Goal: Use online tool/utility: Utilize a website feature to perform a specific function

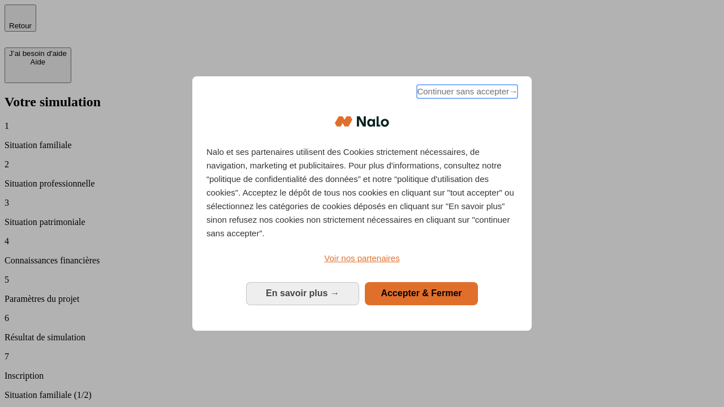
click at [466, 93] on span "Continuer sans accepter →" at bounding box center [467, 92] width 101 height 14
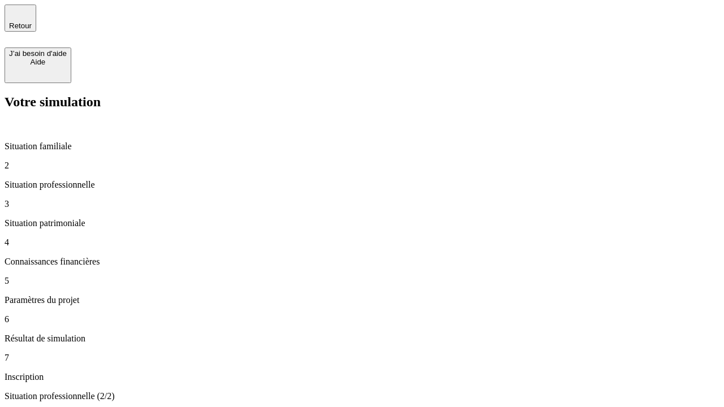
type input "70 000"
type input "1 000"
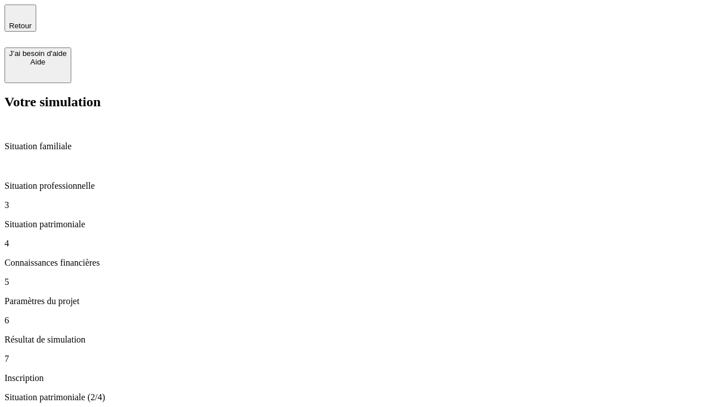
type input "800"
type input "6"
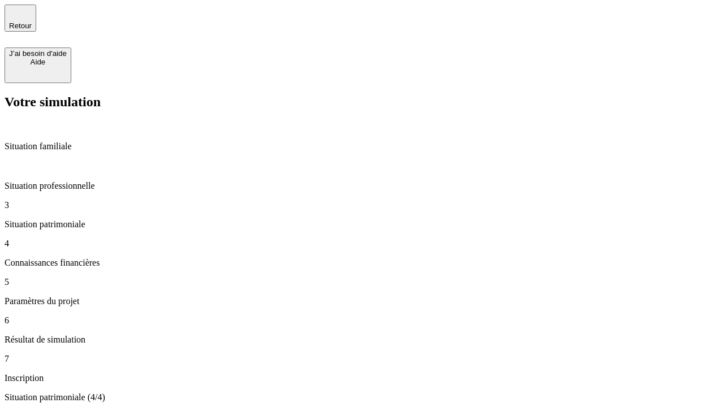
type input "400"
type input "3"
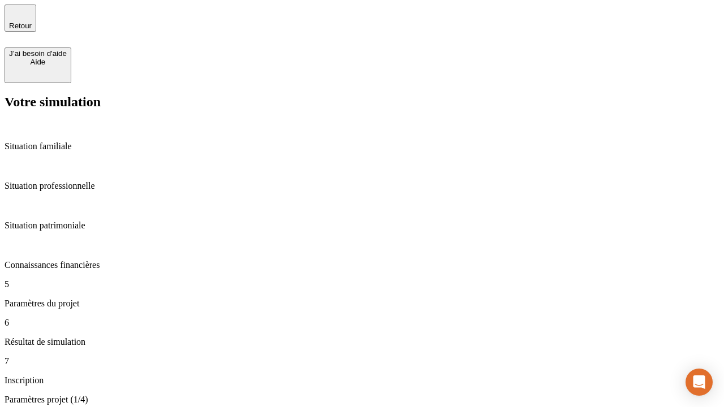
type input "35"
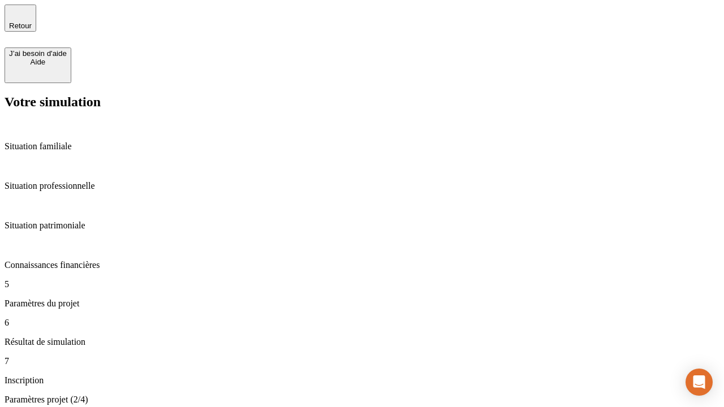
type input "500"
type input "640"
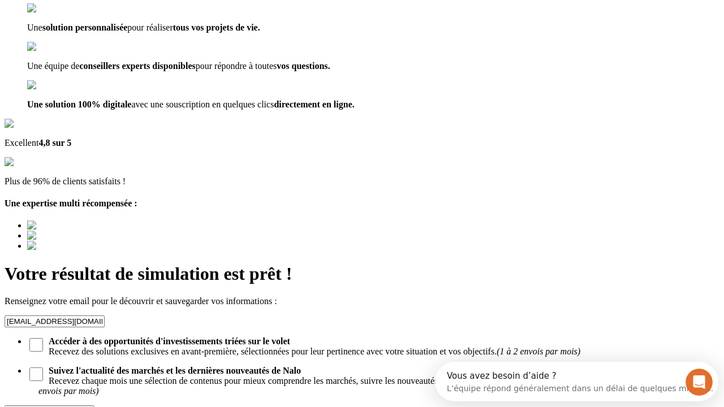
type input "[EMAIL_ADDRESS][DOMAIN_NAME]"
click at [90, 407] on div "Découvrir ma simulation" at bounding box center [49, 411] width 81 height 8
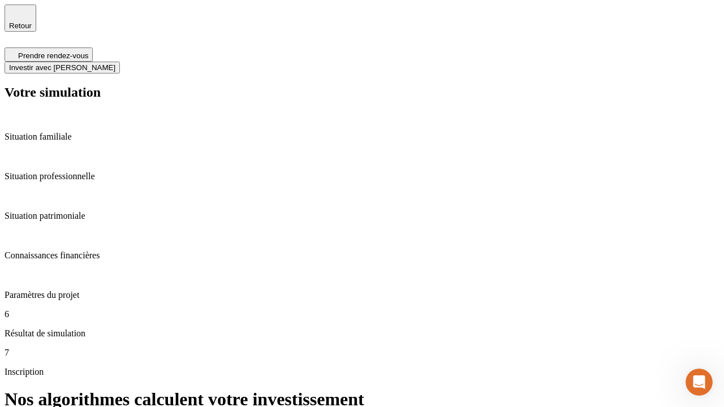
scroll to position [5, 0]
